Goal: Transaction & Acquisition: Book appointment/travel/reservation

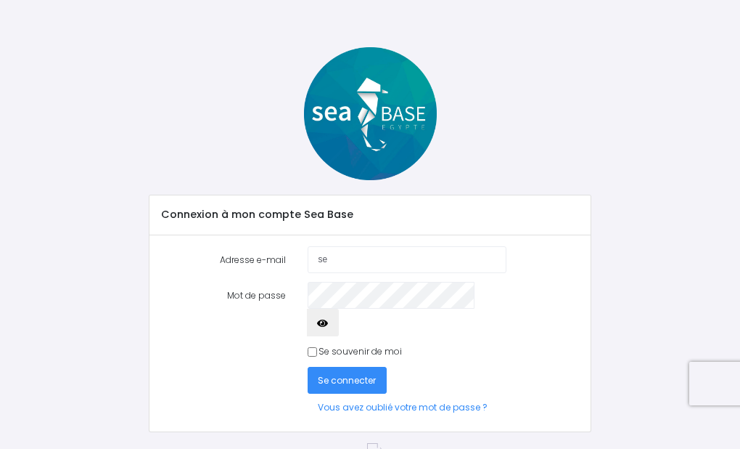
type input "s"
type input "H"
type input "hubert.rouyer@gmail.com"
click at [346, 367] on button "Se connecter" at bounding box center [348, 380] width 80 height 27
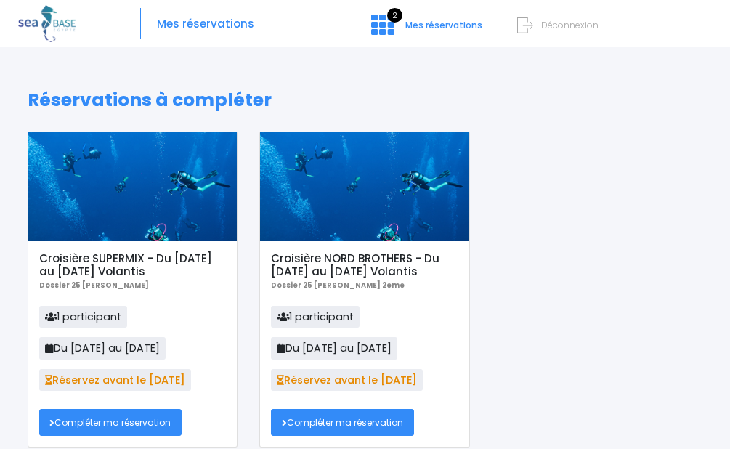
click at [109, 424] on link "Compléter ma réservation" at bounding box center [110, 422] width 143 height 27
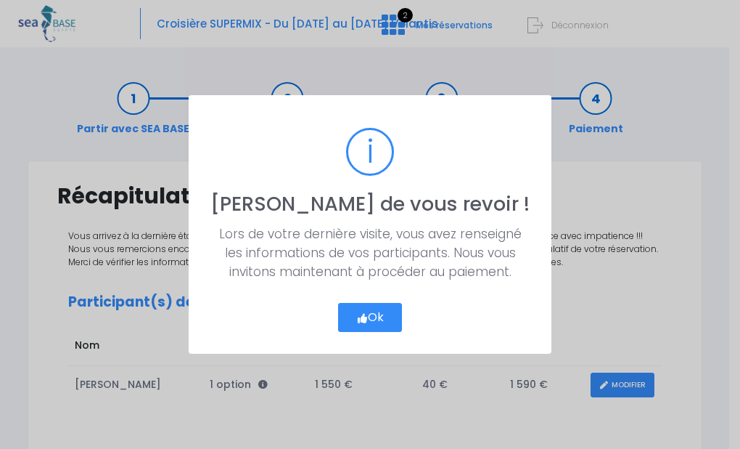
click at [372, 319] on button "Ok" at bounding box center [370, 317] width 65 height 29
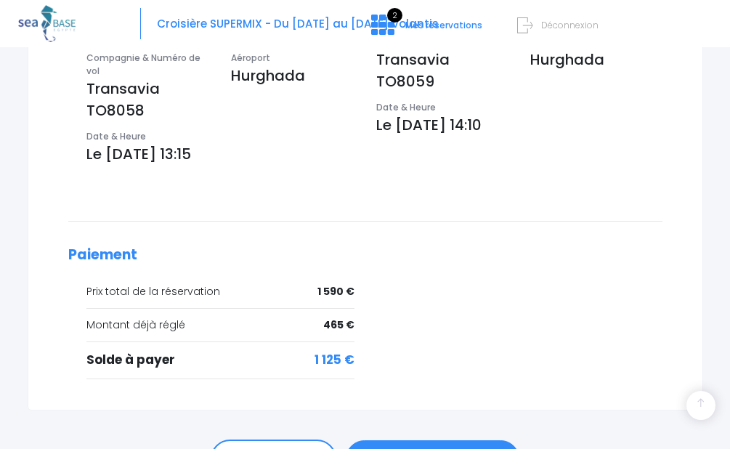
scroll to position [591, 0]
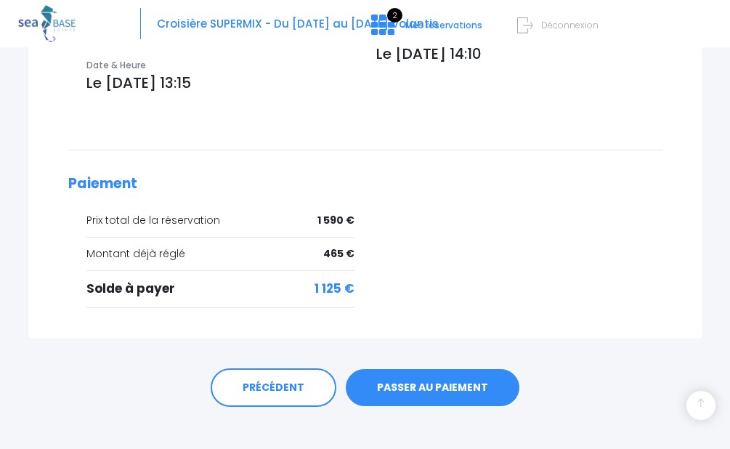
click at [435, 373] on link "PASSER AU PAIEMENT" at bounding box center [433, 388] width 174 height 38
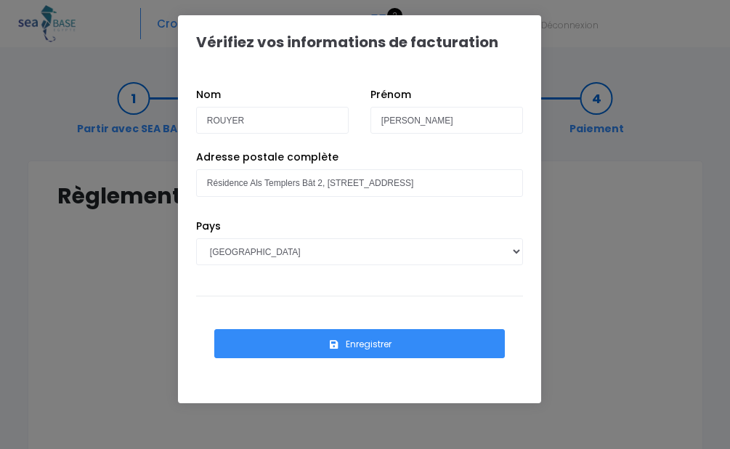
click at [339, 348] on button "Enregistrer" at bounding box center [359, 343] width 290 height 29
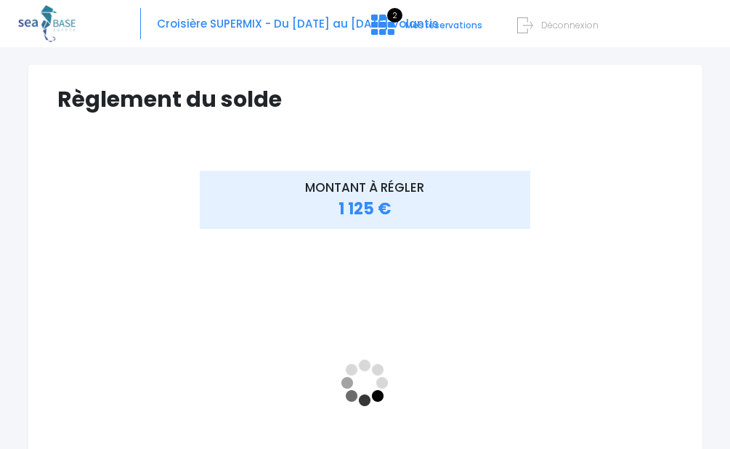
scroll to position [66, 0]
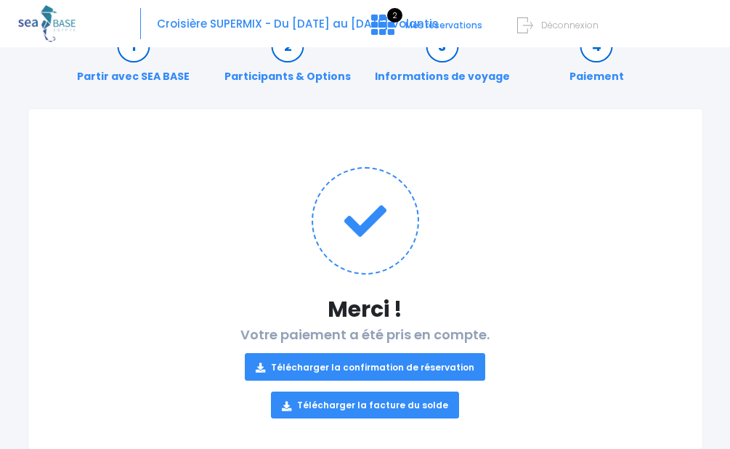
scroll to position [89, 0]
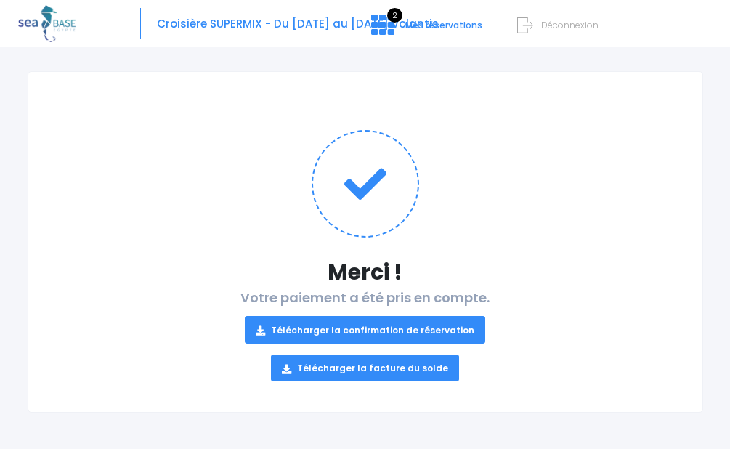
click at [392, 329] on link "Télécharger la confirmation de réservation" at bounding box center [365, 329] width 240 height 27
click at [393, 363] on link "Télécharger la facture du solde" at bounding box center [365, 367] width 188 height 27
click at [592, 152] on h1 at bounding box center [365, 183] width 616 height 107
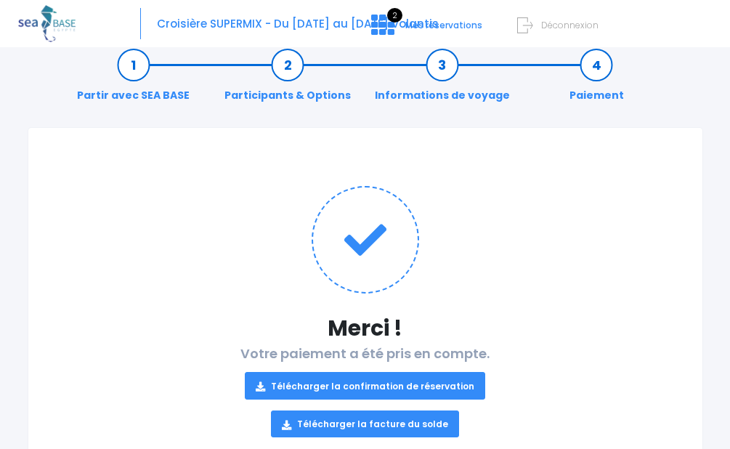
scroll to position [0, 0]
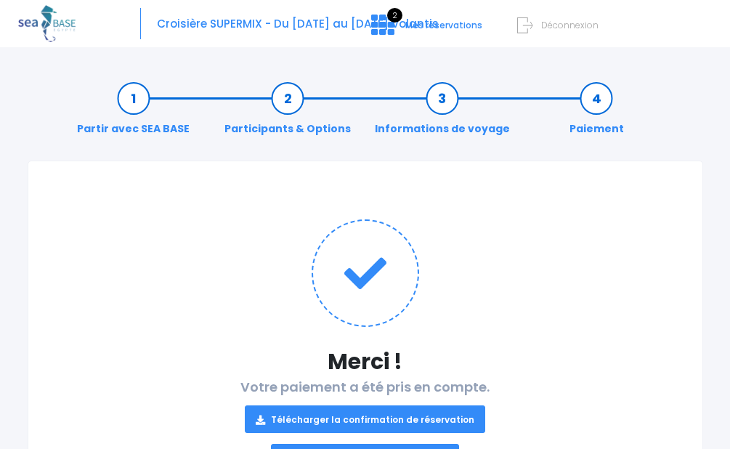
click at [131, 93] on link "Partir avec SEA BASE" at bounding box center [133, 114] width 127 height 46
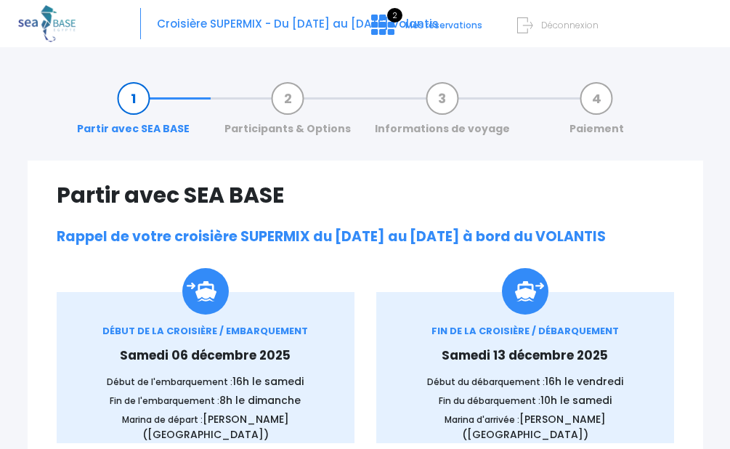
click at [540, 28] on form "Déconnexion" at bounding box center [588, 23] width 131 height 16
click at [546, 28] on span "Déconnexion" at bounding box center [569, 25] width 57 height 12
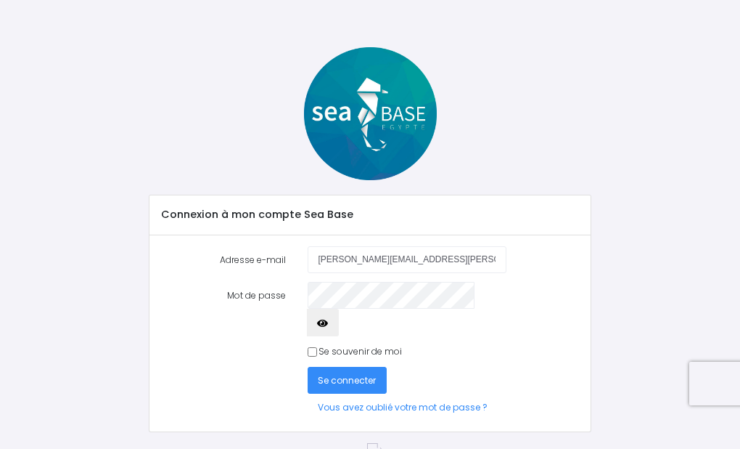
type input "[PERSON_NAME][EMAIL_ADDRESS][PERSON_NAME][DOMAIN_NAME]"
click at [343, 367] on button "Se connecter" at bounding box center [348, 380] width 80 height 27
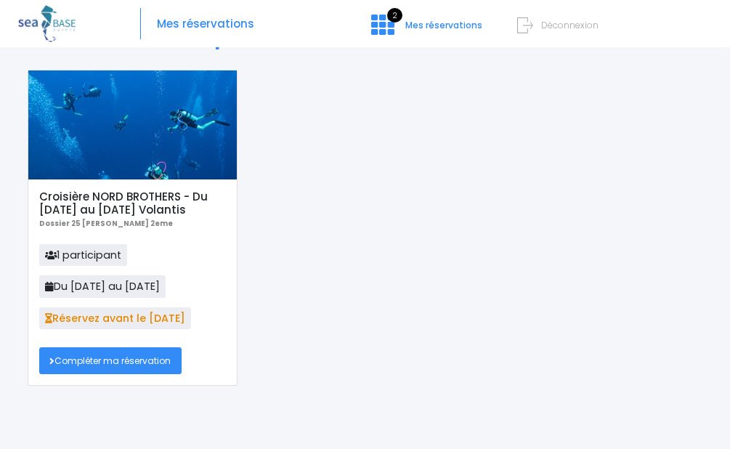
scroll to position [73, 0]
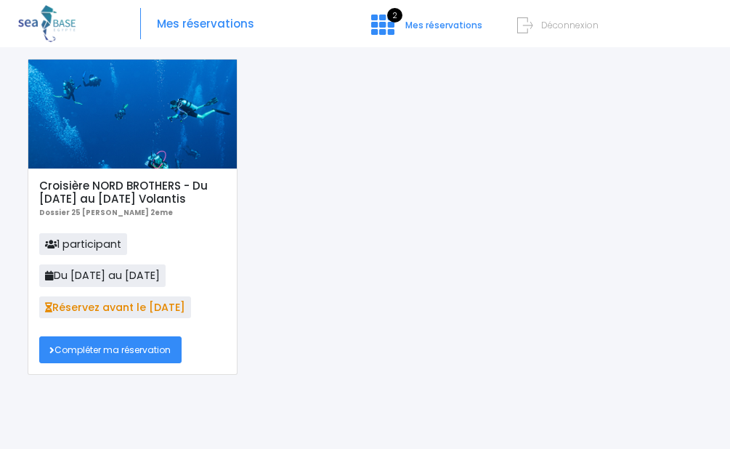
click at [71, 350] on link "Compléter ma réservation" at bounding box center [110, 349] width 143 height 27
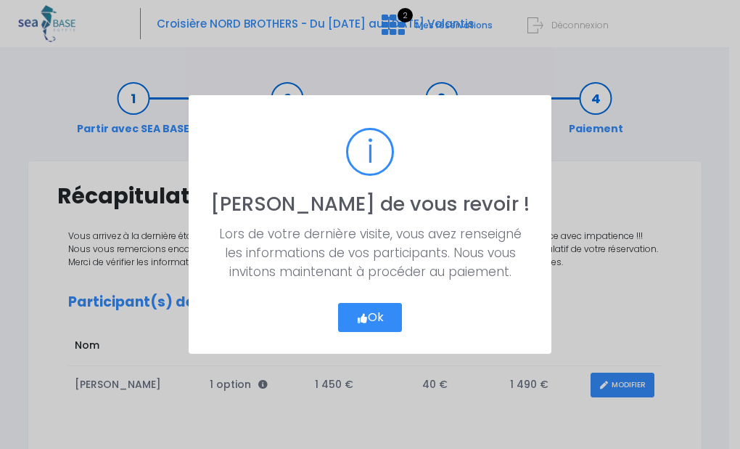
click at [386, 311] on button "Ok" at bounding box center [370, 317] width 65 height 29
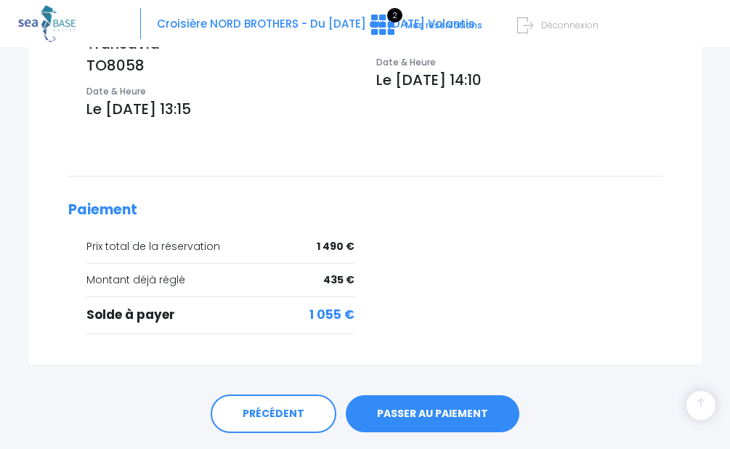
scroll to position [591, 0]
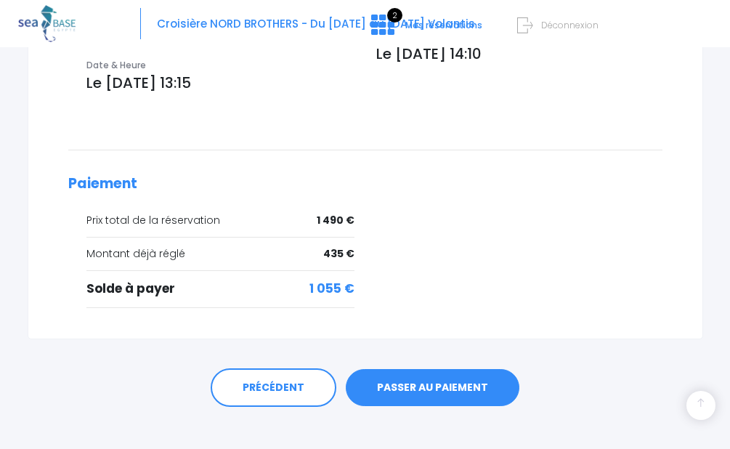
click at [448, 378] on link "PASSER AU PAIEMENT" at bounding box center [433, 388] width 174 height 38
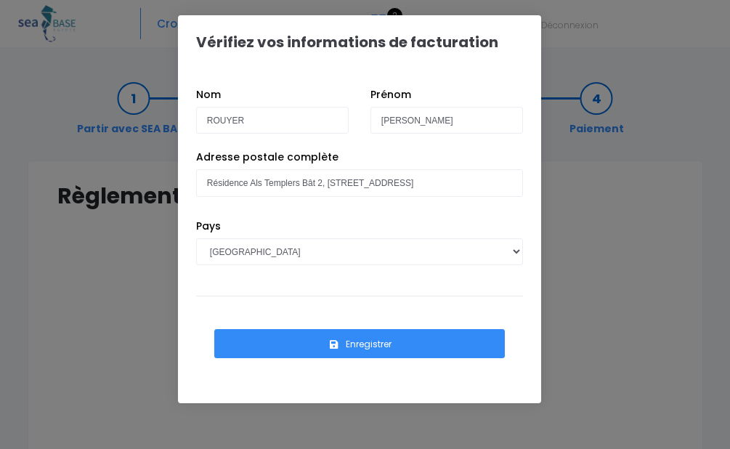
click at [362, 342] on button "Enregistrer" at bounding box center [359, 343] width 290 height 29
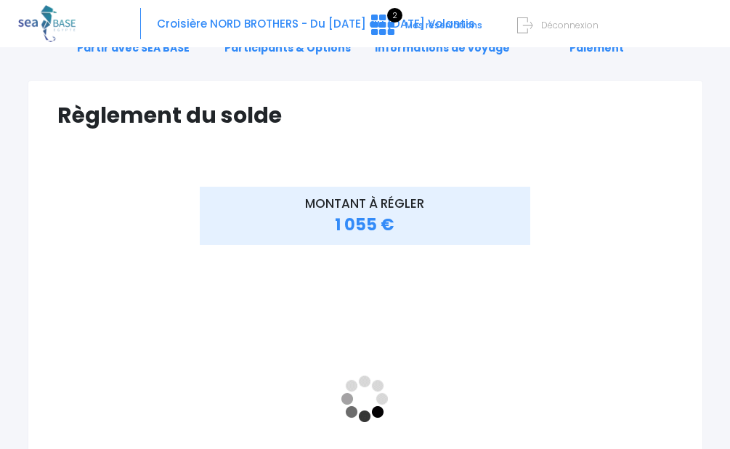
scroll to position [218, 0]
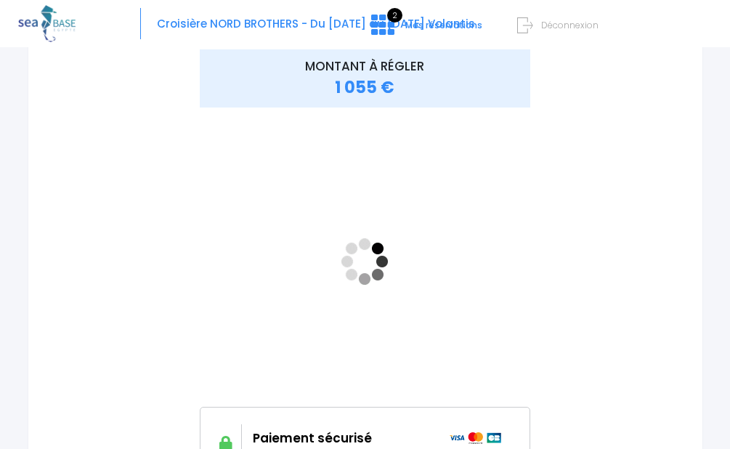
click at [189, 247] on div "MONTANT À RÉGLER 1 055 €" at bounding box center [365, 269] width 410 height 441
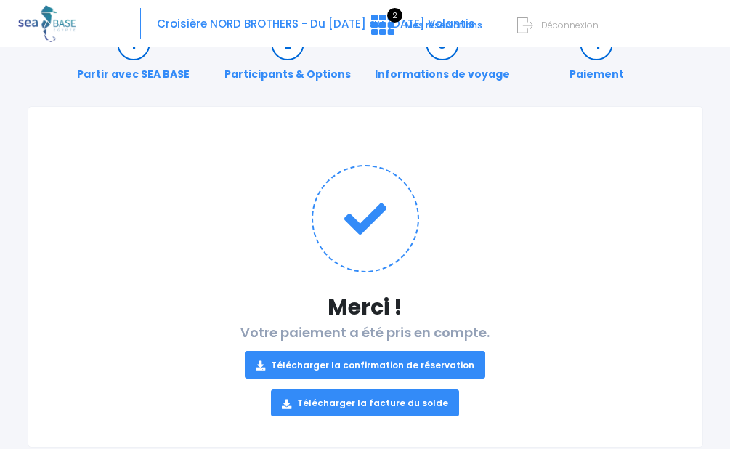
scroll to position [89, 0]
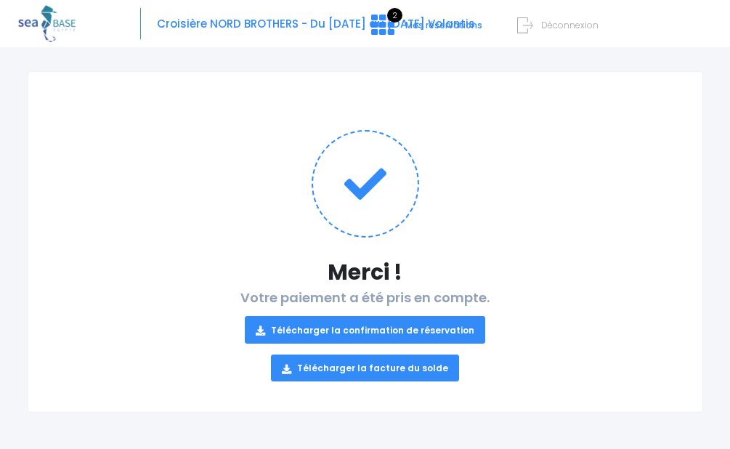
click at [405, 332] on link "Télécharger la confirmation de réservation" at bounding box center [365, 329] width 240 height 27
click at [347, 372] on link "Télécharger la facture du solde" at bounding box center [365, 367] width 188 height 27
